Goal: Information Seeking & Learning: Learn about a topic

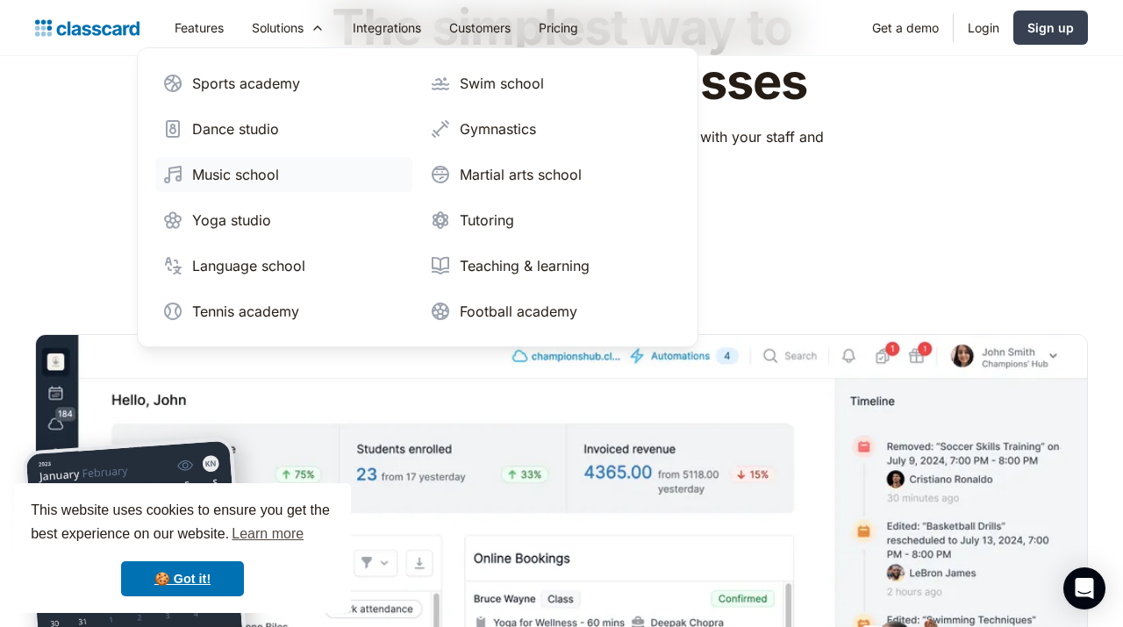
scroll to position [147, 0]
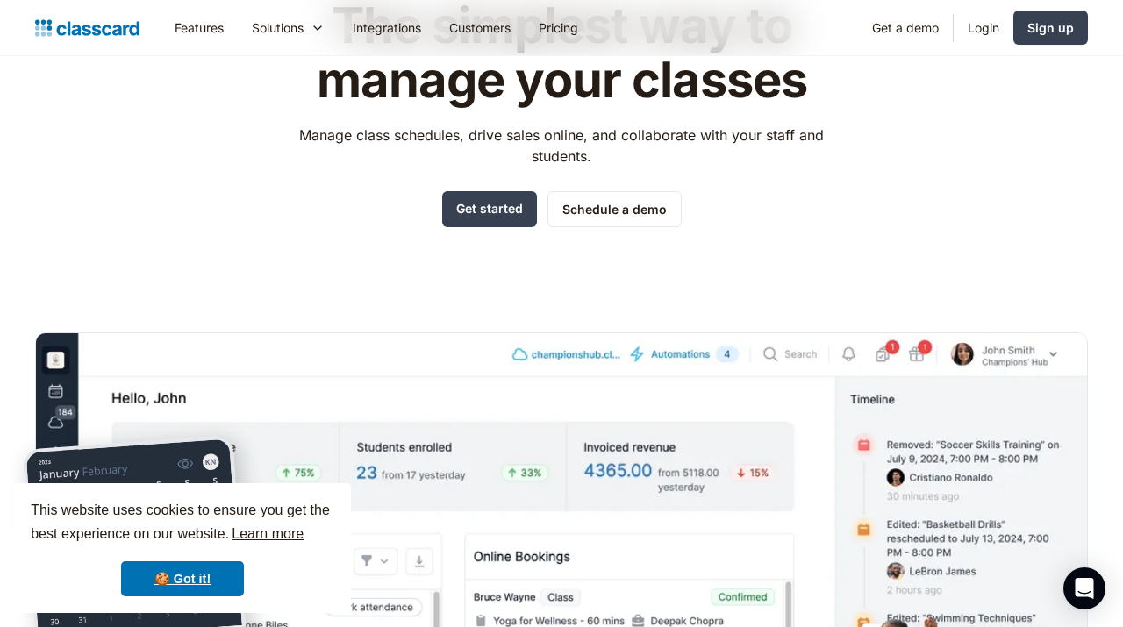
click at [273, 523] on link "Learn more" at bounding box center [267, 534] width 77 height 26
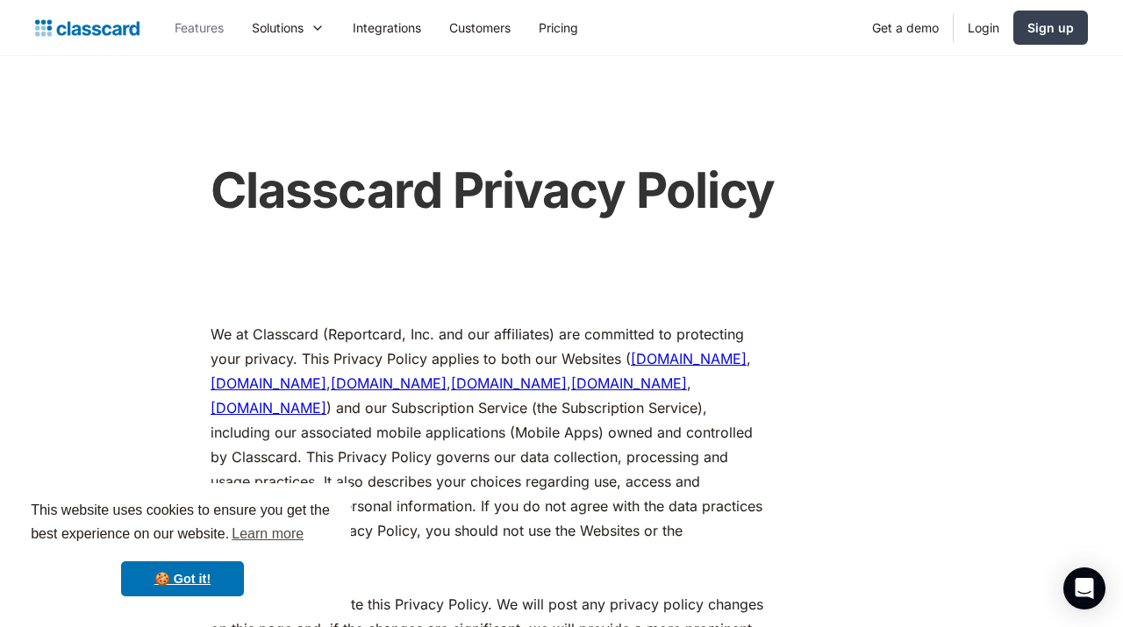
click at [214, 24] on link "Features" at bounding box center [199, 27] width 77 height 39
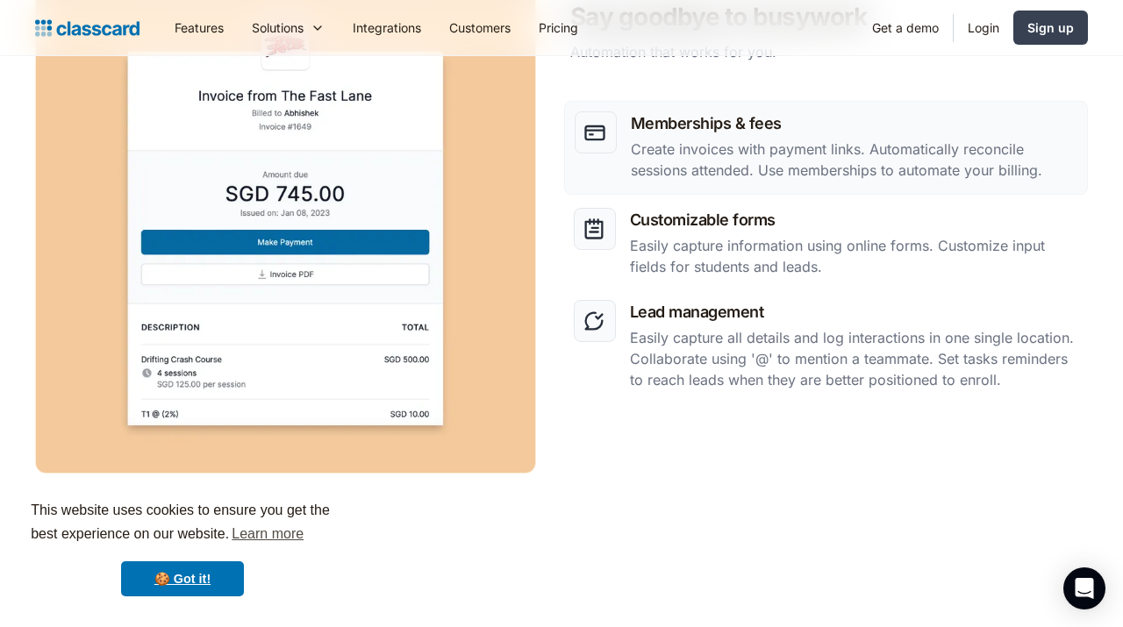
scroll to position [2298, 0]
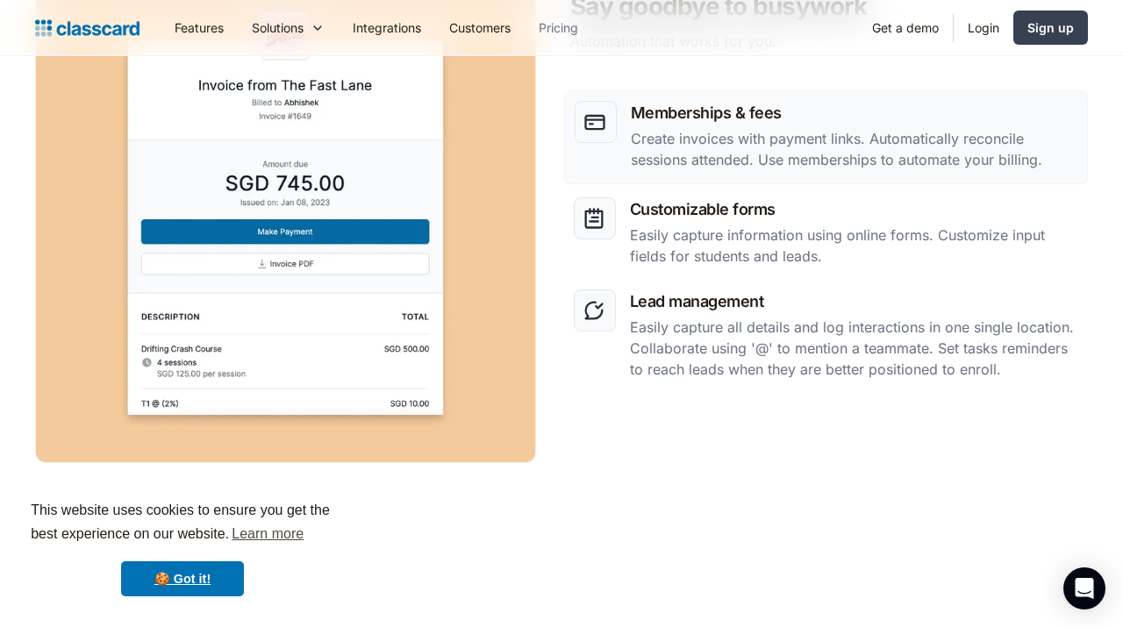
click at [577, 27] on link "Pricing" at bounding box center [559, 27] width 68 height 39
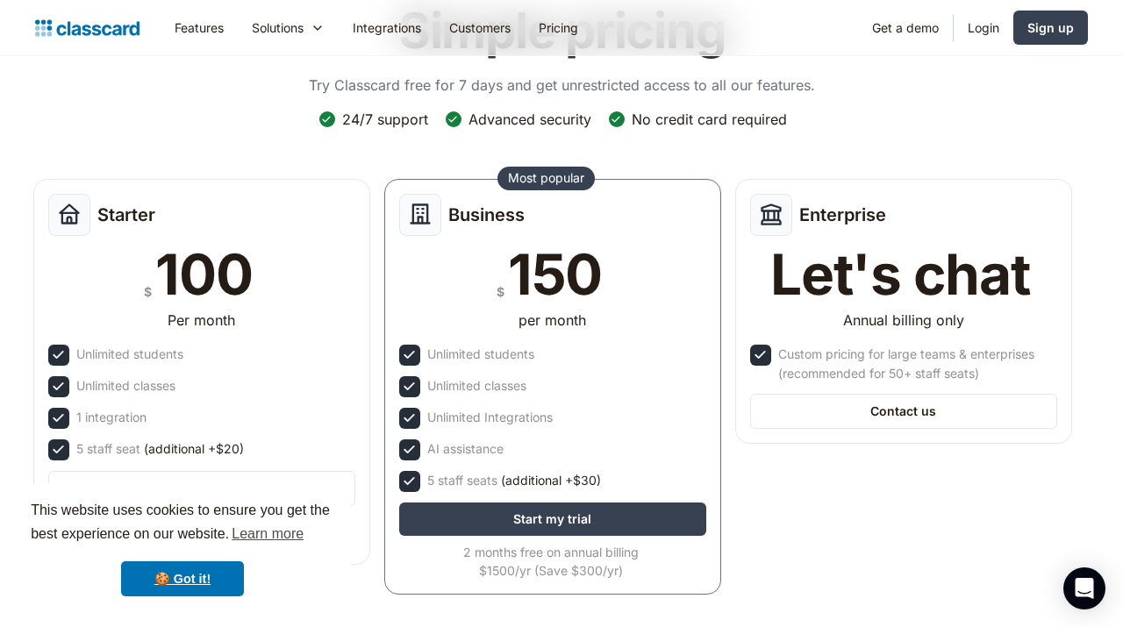
scroll to position [134, 0]
